Goal: Transaction & Acquisition: Purchase product/service

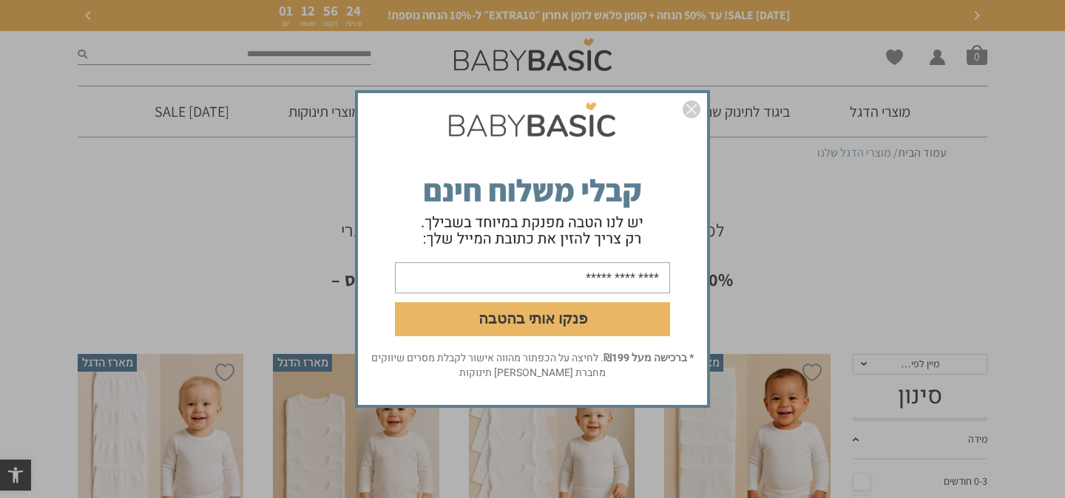
click at [636, 281] on input "email" at bounding box center [532, 277] width 275 height 31
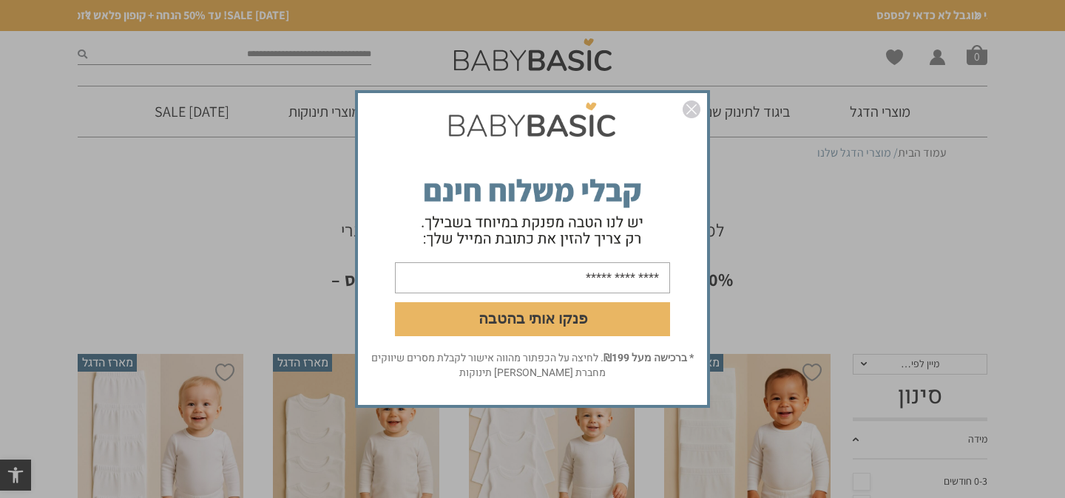
type input "**********"
click at [507, 316] on button "פנקו אותי בהטבה" at bounding box center [532, 319] width 275 height 34
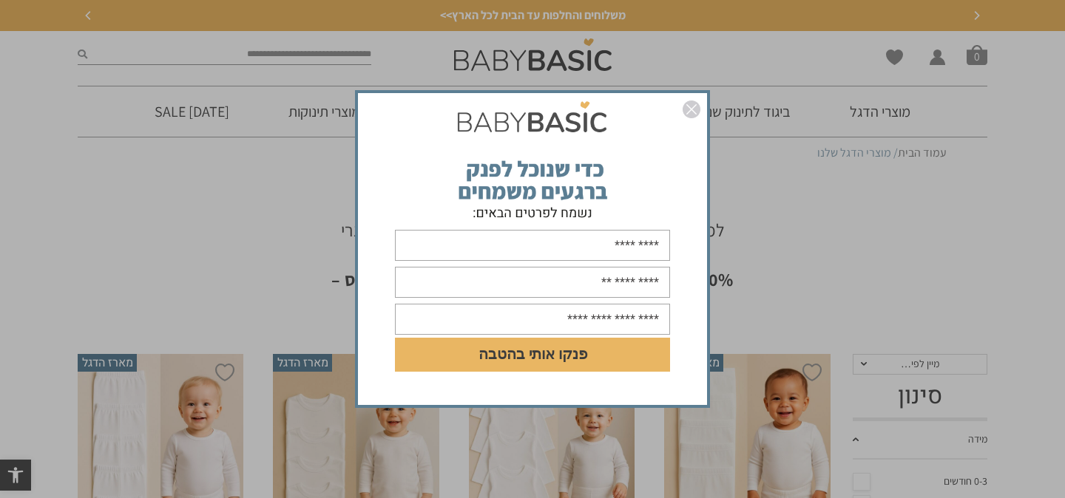
click at [632, 255] on input "text" at bounding box center [532, 245] width 275 height 31
type input "**********"
click at [600, 285] on input "text" at bounding box center [532, 282] width 275 height 31
click at [583, 281] on input "**********" at bounding box center [532, 282] width 275 height 31
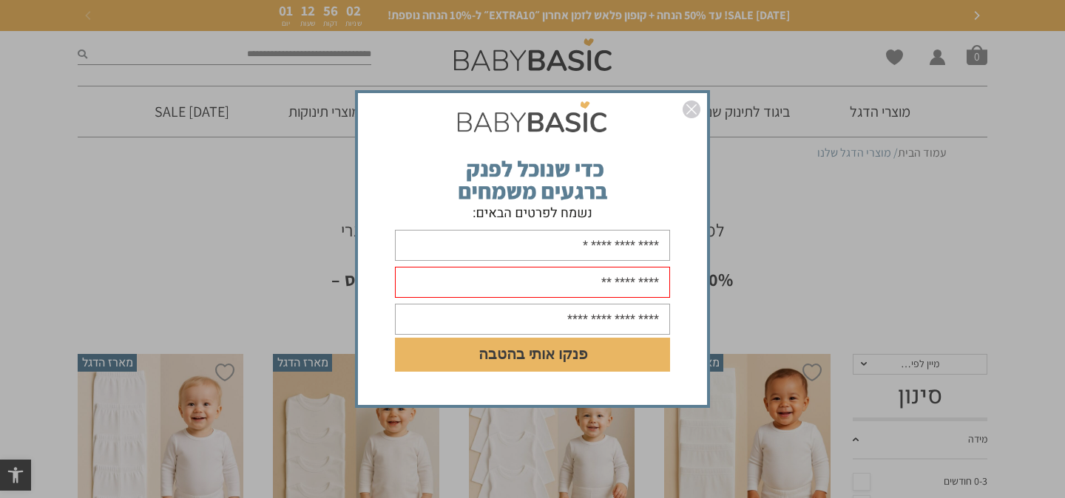
click at [583, 281] on input "**********" at bounding box center [532, 282] width 275 height 31
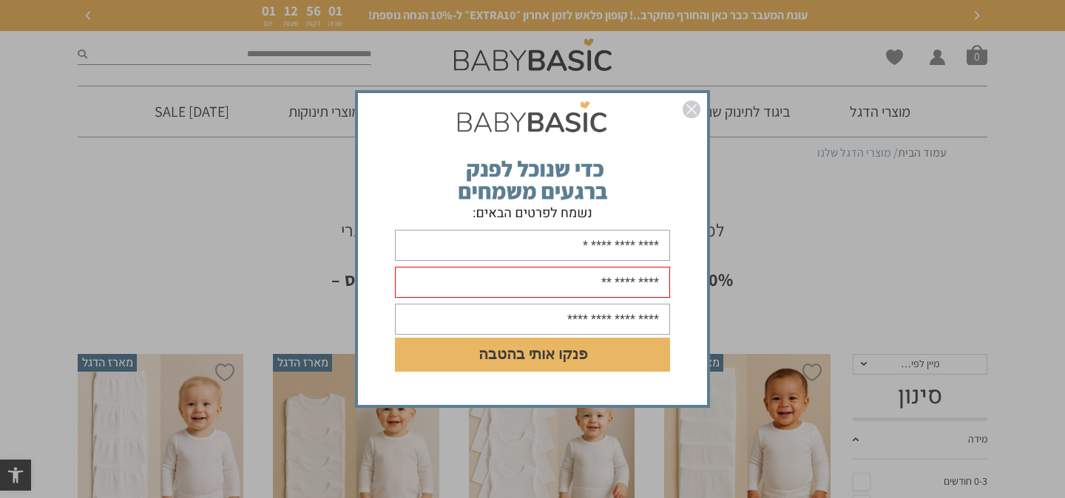
click at [583, 281] on input "**********" at bounding box center [532, 282] width 275 height 31
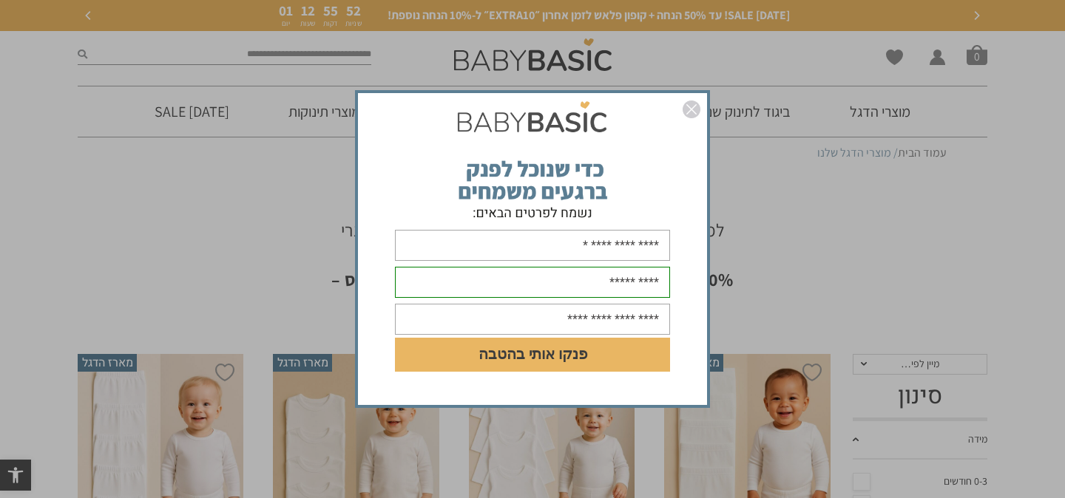
type input "**********"
click at [560, 319] on input "text" at bounding box center [532, 319] width 275 height 31
type input "**********"
click at [643, 362] on button "פנקו אותי בהטבה" at bounding box center [532, 355] width 275 height 34
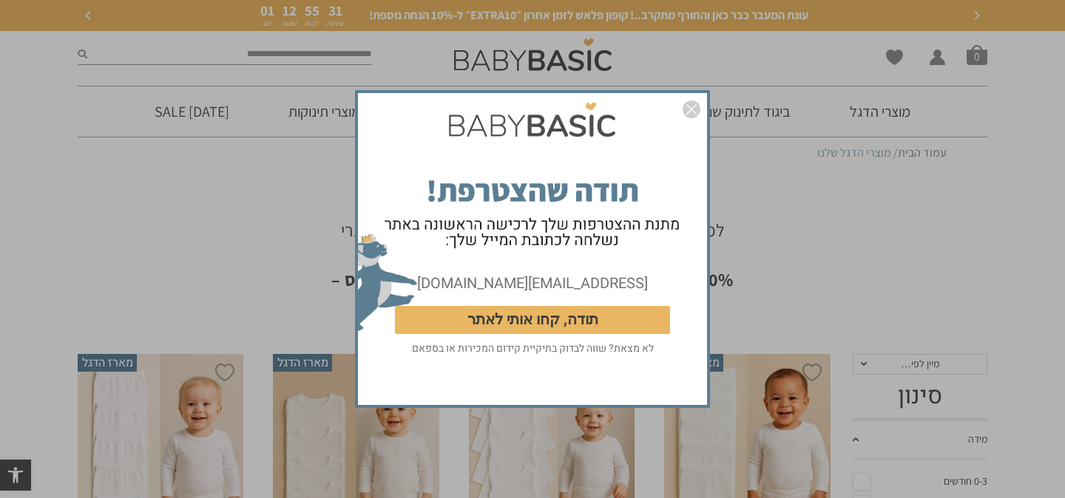
click at [528, 318] on button "תודה, קחו אותי לאתר" at bounding box center [532, 320] width 275 height 28
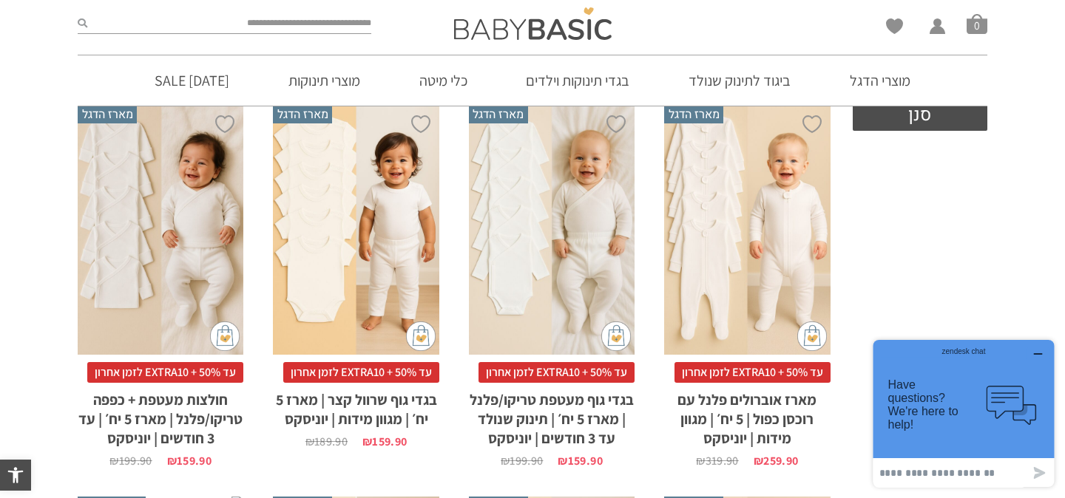
scroll to position [633, 0]
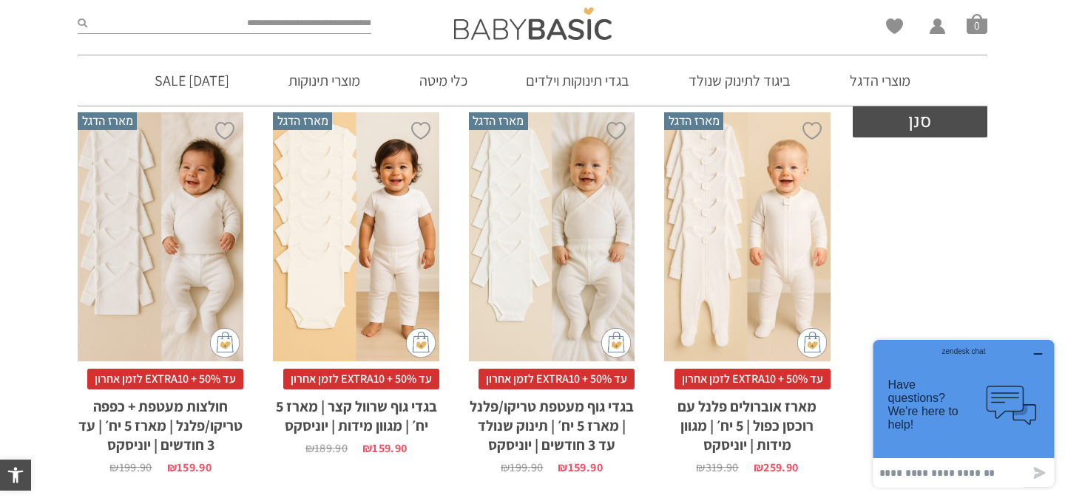
click at [207, 262] on div "x בחירת סוג בד טריקו (עונת מעבר/קיץ) פלנל (חורף)" at bounding box center [161, 236] width 166 height 249
click at [187, 230] on div "x בחירת סוג בד טריקו (עונת מעבר/קיץ) פלנל (חורף)" at bounding box center [161, 236] width 166 height 249
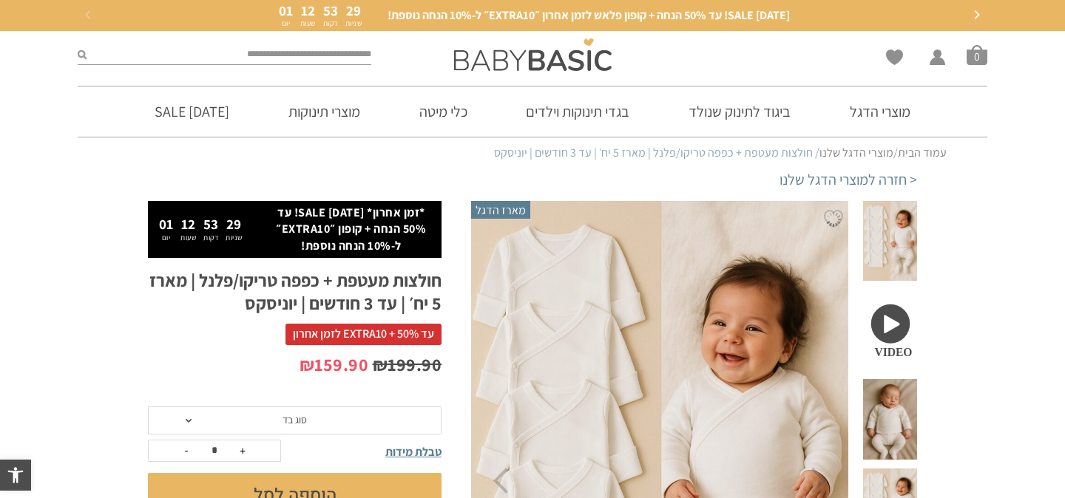
click at [321, 426] on span "סוג בד" at bounding box center [295, 421] width 294 height 28
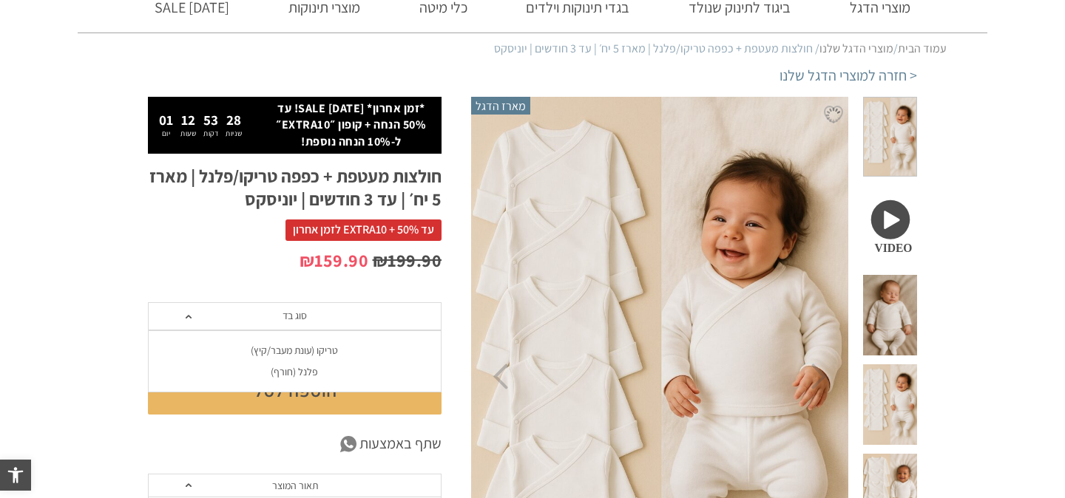
scroll to position [105, 0]
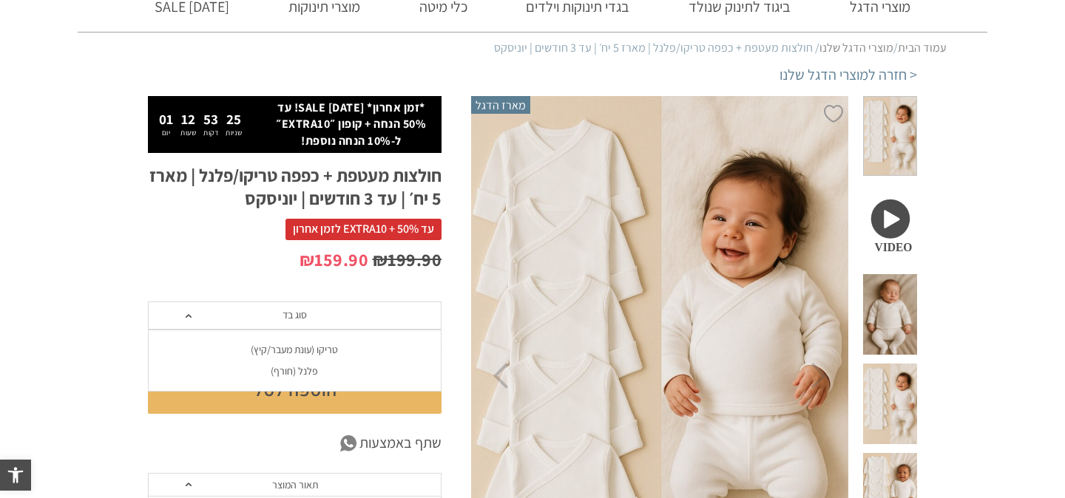
click at [302, 371] on div "פלנל (חורף)" at bounding box center [294, 371] width 294 height 13
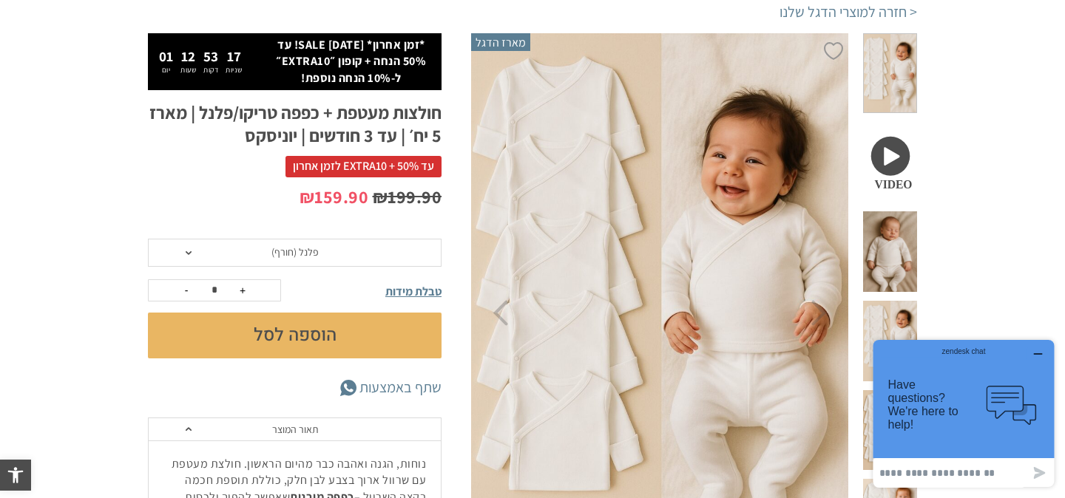
scroll to position [166, 0]
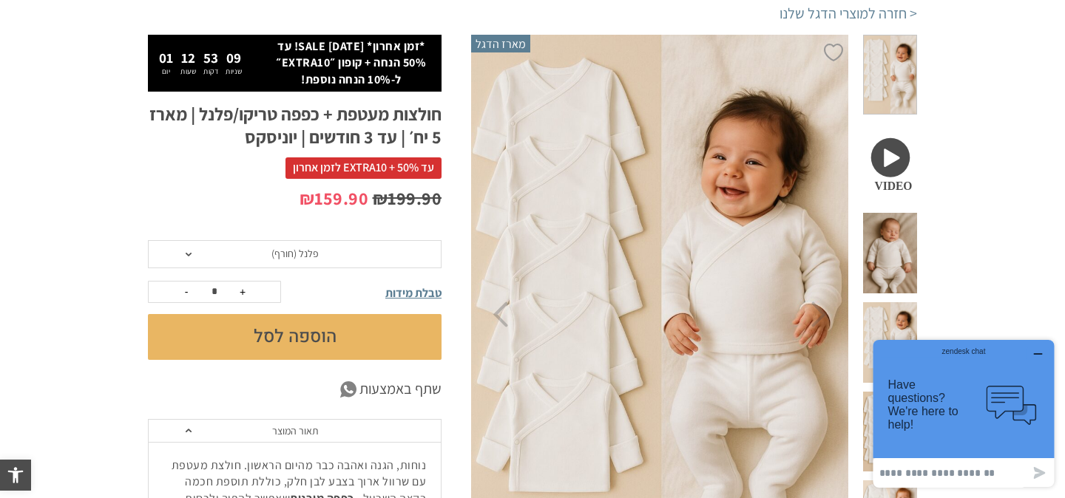
click at [333, 347] on button "הוספה לסל" at bounding box center [295, 337] width 294 height 46
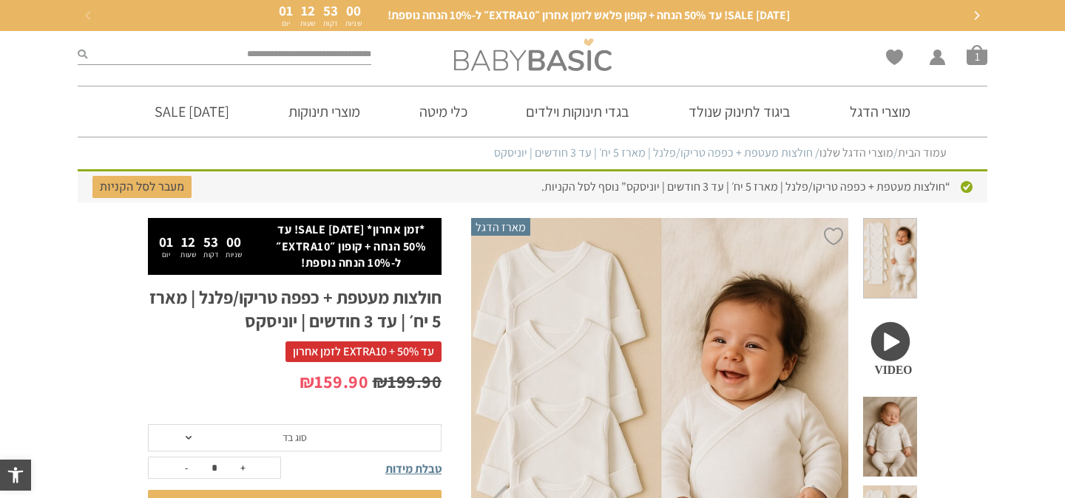
click at [561, 54] on img at bounding box center [532, 54] width 157 height 33
click at [576, 68] on img at bounding box center [532, 54] width 157 height 33
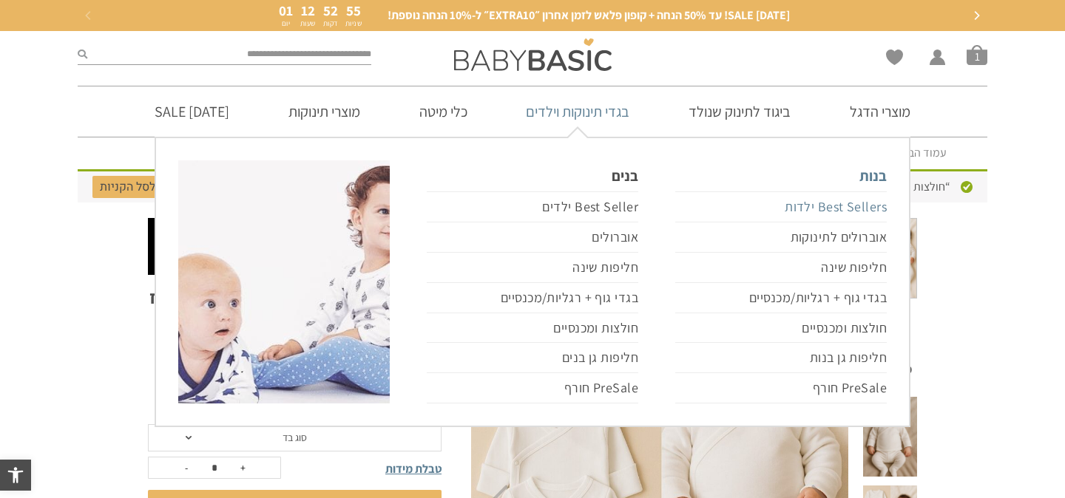
click at [841, 213] on link "Best Sellers ילדות" at bounding box center [780, 207] width 211 height 31
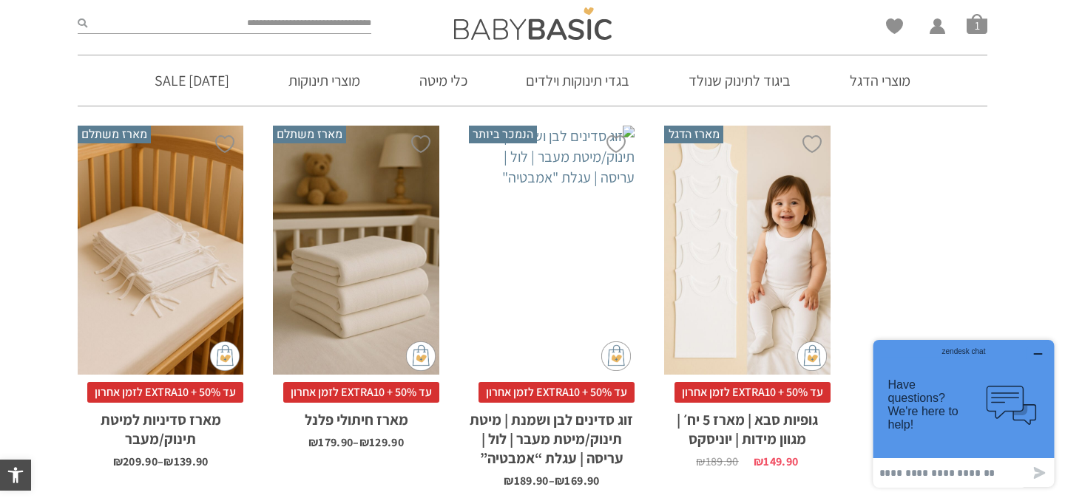
click at [373, 222] on div "x בחירת בחירת מארז מארז 3 יחידות מארז 6 יחידות - המשתלם ביותר" at bounding box center [356, 250] width 166 height 249
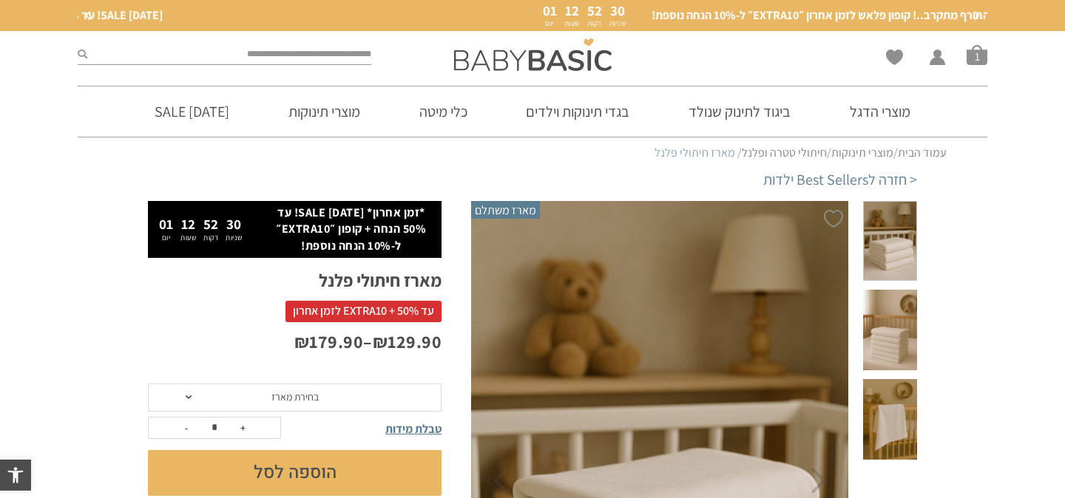
click at [352, 405] on span "בחירת מארז" at bounding box center [295, 398] width 294 height 28
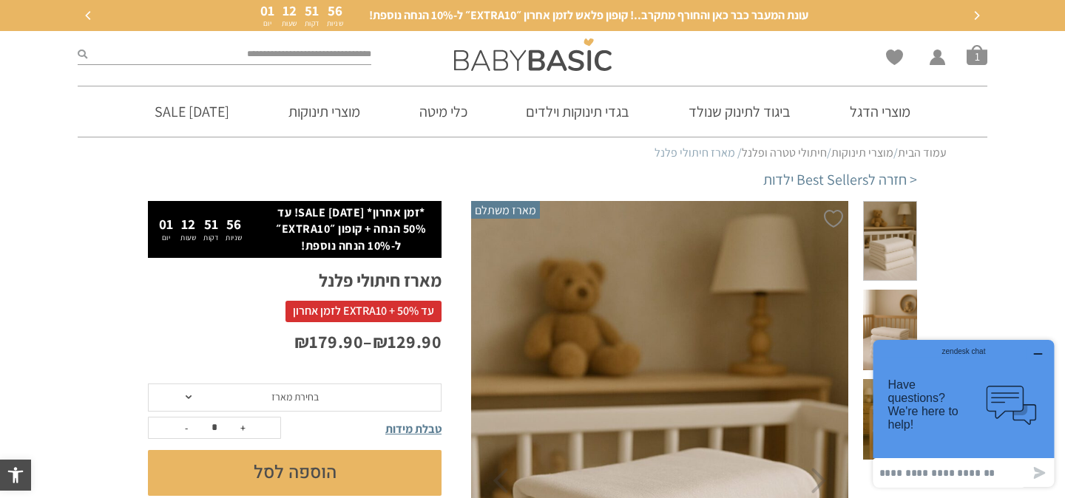
click at [274, 396] on span "בחירת מארז" at bounding box center [294, 396] width 47 height 13
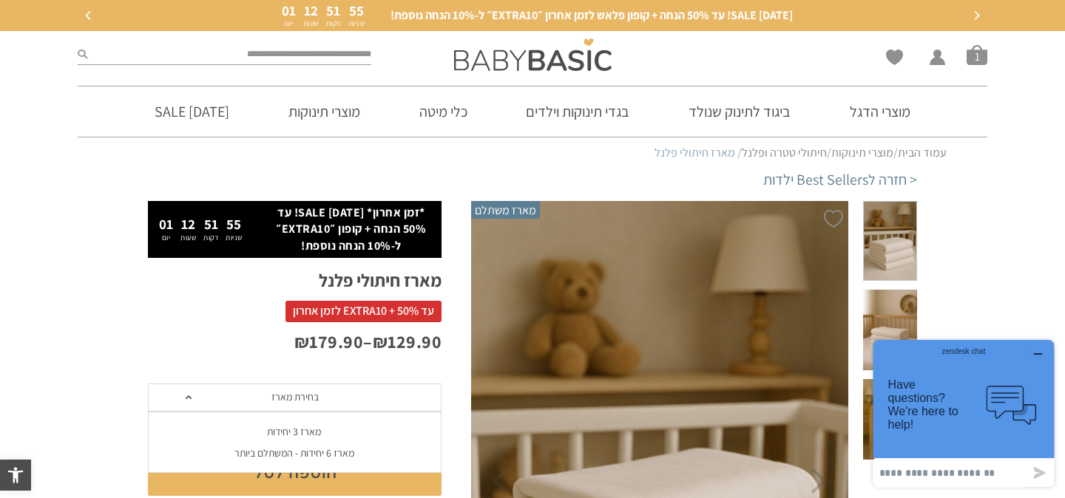
click at [283, 451] on div "מארז 6 יחידות - המשתלם ביותר" at bounding box center [294, 453] width 294 height 13
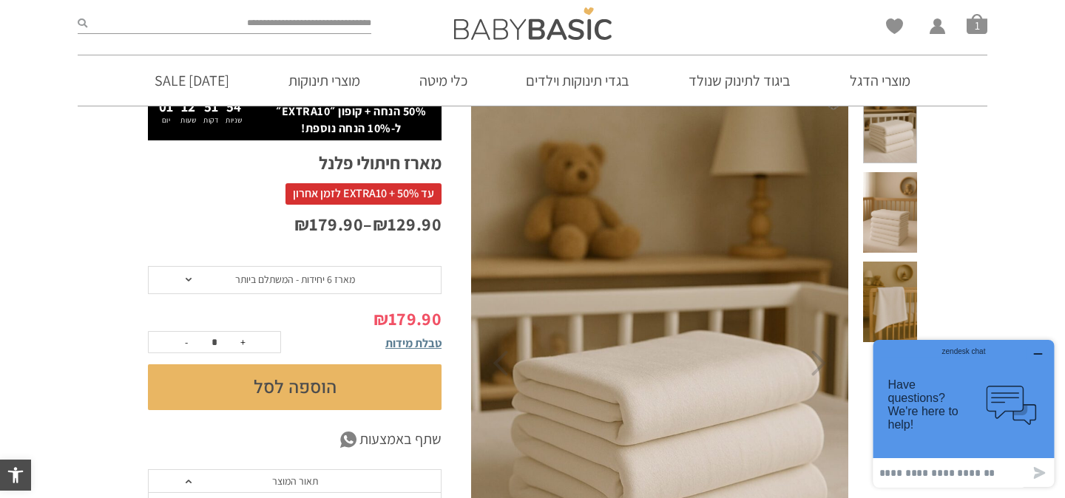
scroll to position [165, 0]
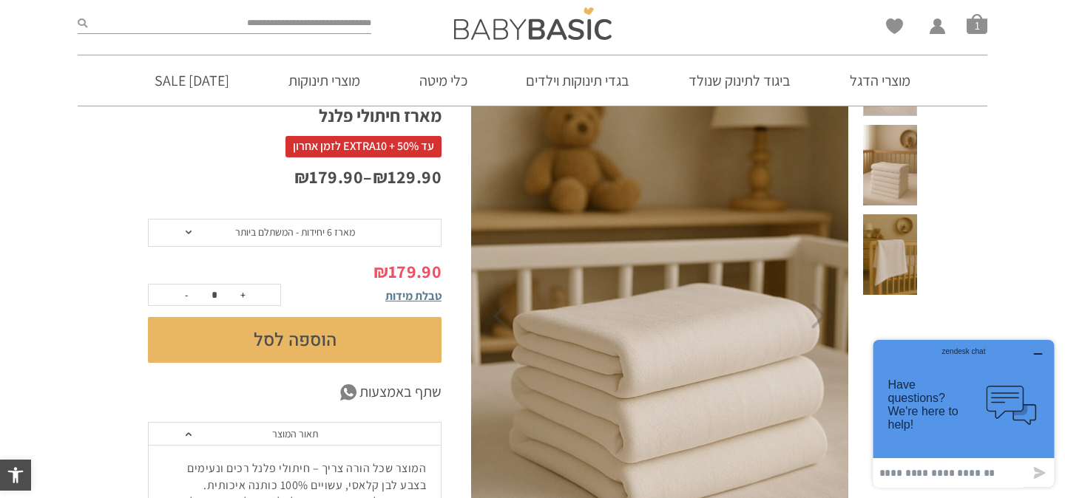
click at [305, 356] on button "הוספה לסל" at bounding box center [295, 340] width 294 height 46
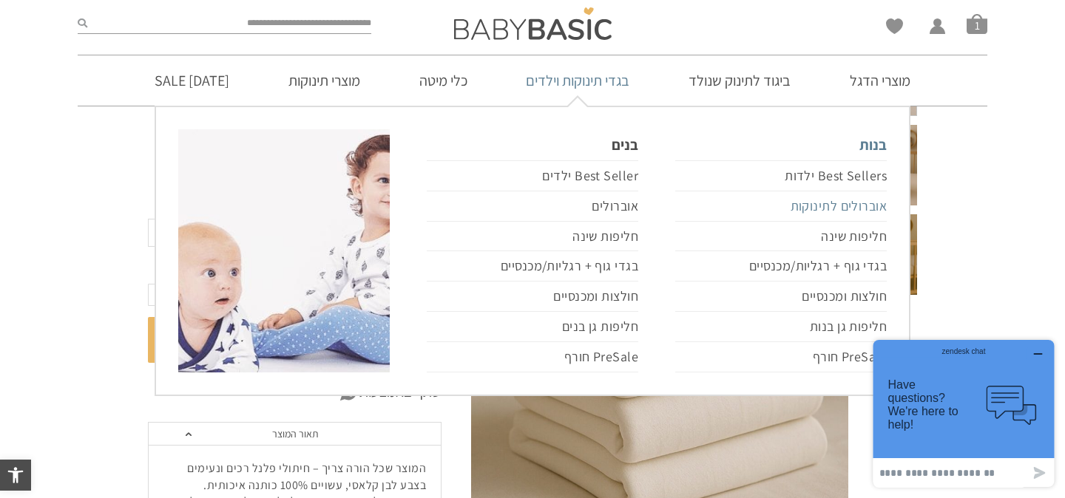
click at [849, 202] on link "אוברולים לתינוקות" at bounding box center [780, 207] width 211 height 30
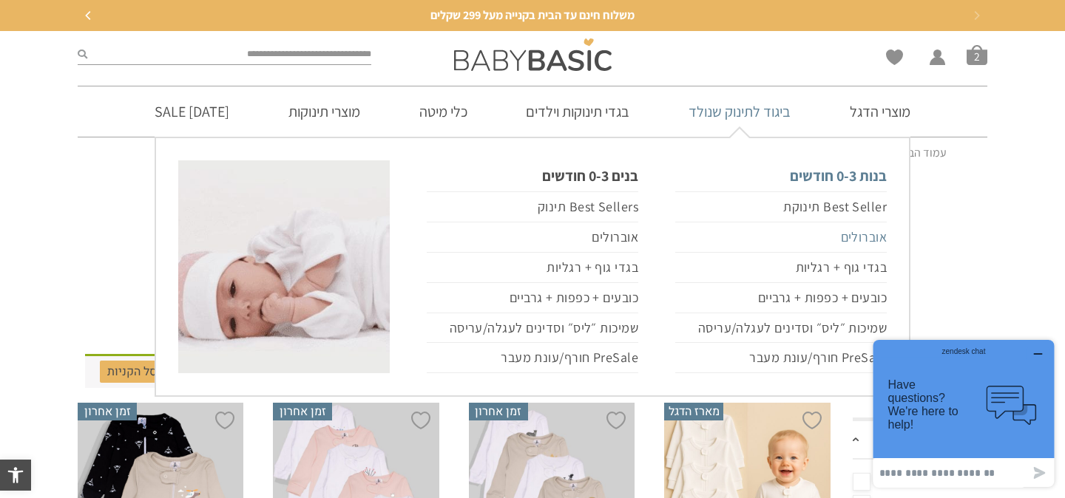
click at [858, 234] on link "אוברולים" at bounding box center [780, 238] width 211 height 30
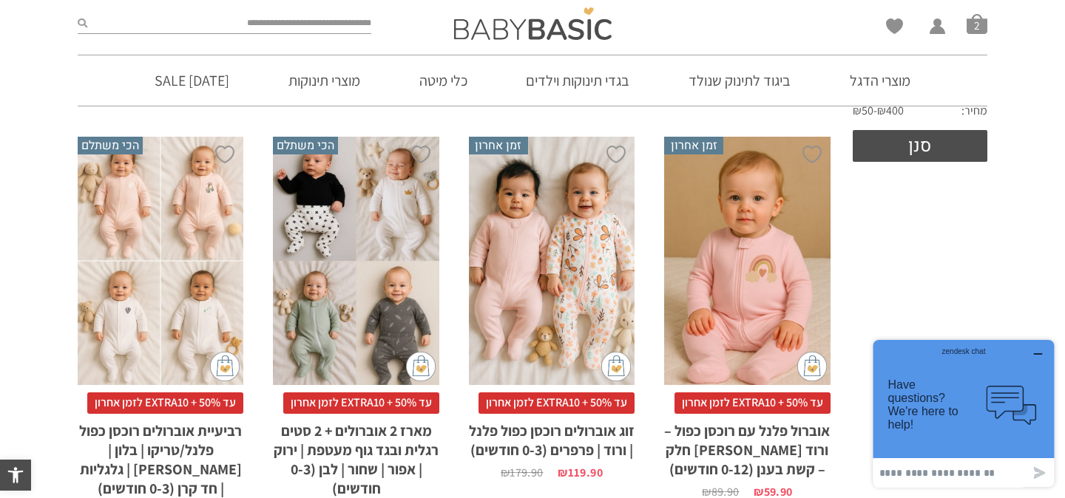
scroll to position [560, 0]
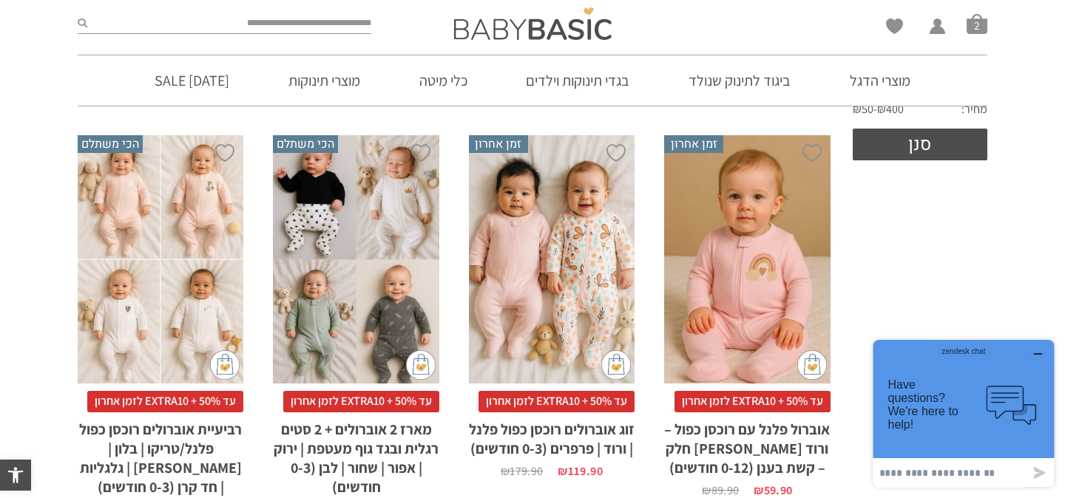
click at [743, 336] on div "x בחירת מידה 0-3m 3-6m 6-12m" at bounding box center [747, 259] width 166 height 249
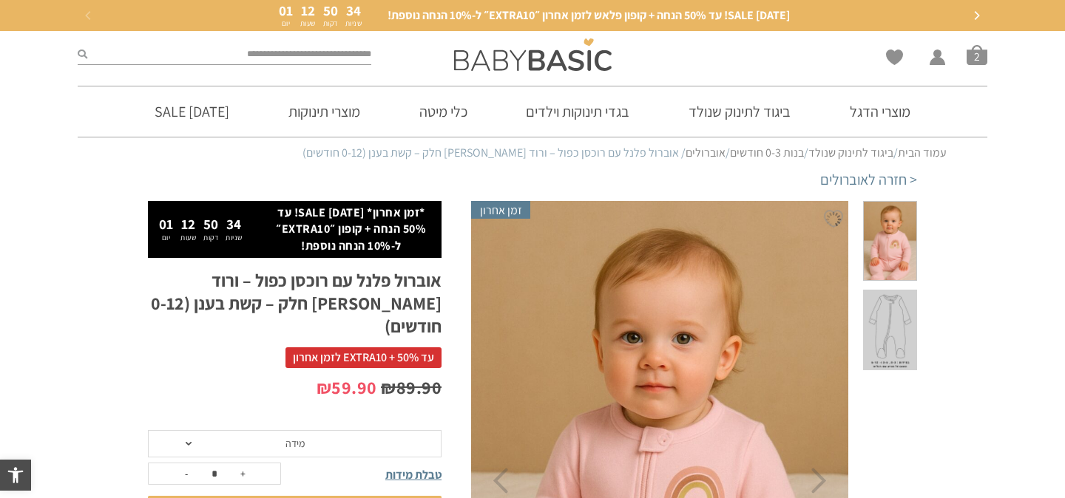
click at [367, 430] on span "מידה" at bounding box center [295, 444] width 294 height 28
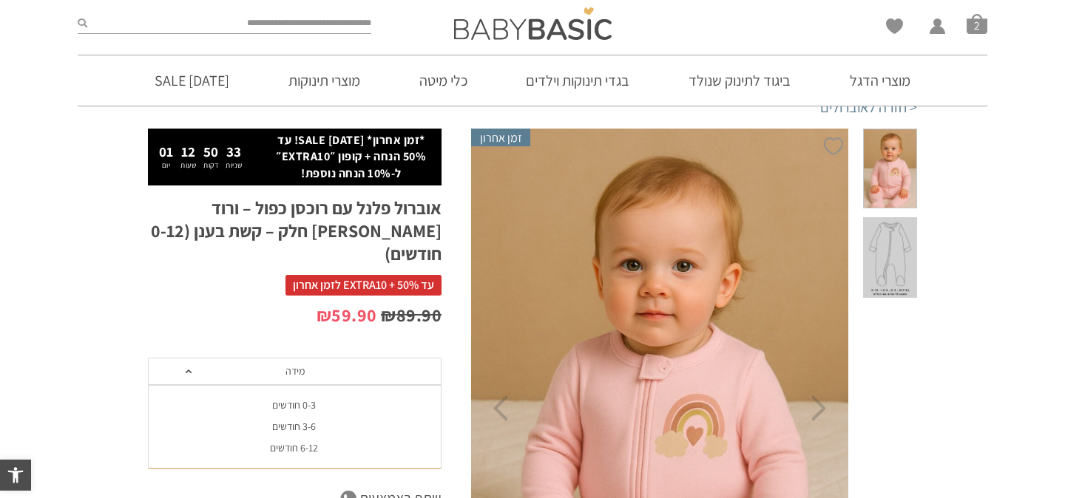
scroll to position [73, 0]
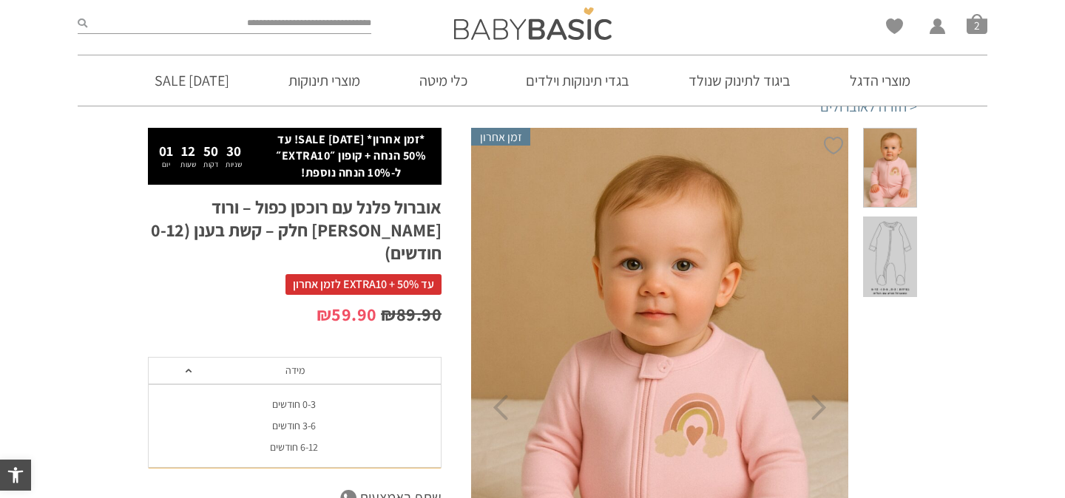
click at [305, 399] on div "0-3 חודשים" at bounding box center [294, 405] width 294 height 13
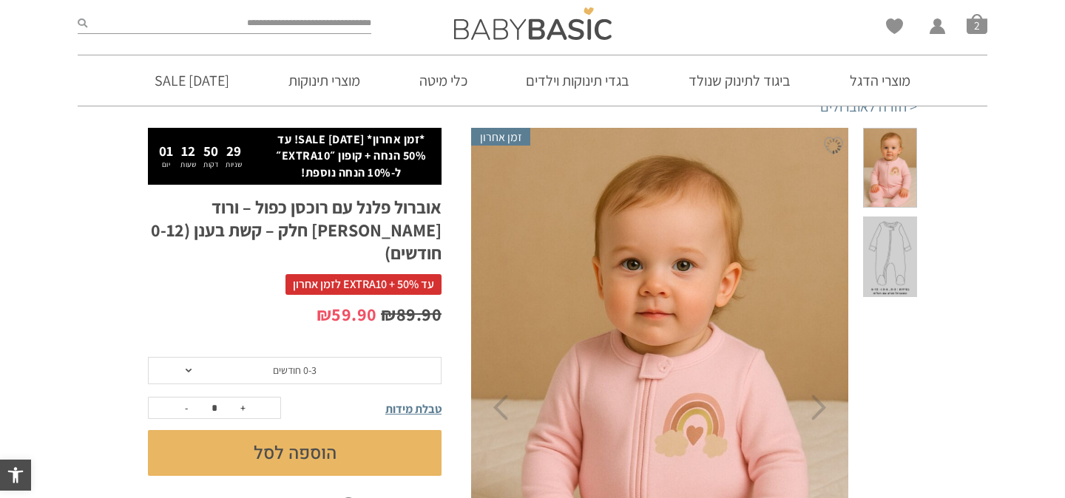
click at [279, 433] on button "הוספה לסל" at bounding box center [295, 453] width 294 height 46
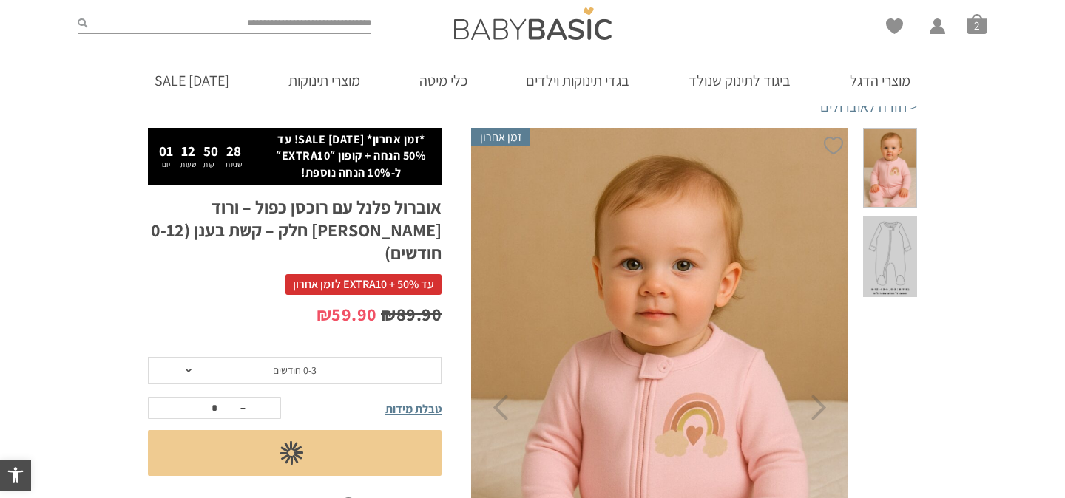
scroll to position [0, 0]
